Goal: Task Accomplishment & Management: Use online tool/utility

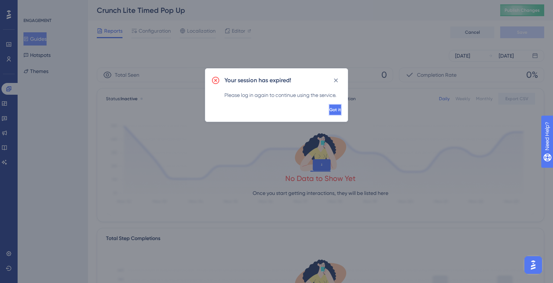
click at [329, 111] on span "Got it" at bounding box center [335, 110] width 12 height 6
